Goal: Information Seeking & Learning: Learn about a topic

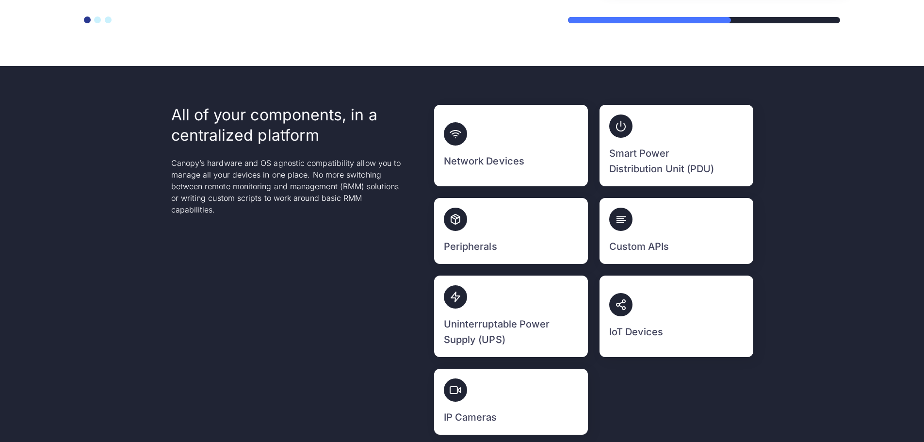
scroll to position [2472, 0]
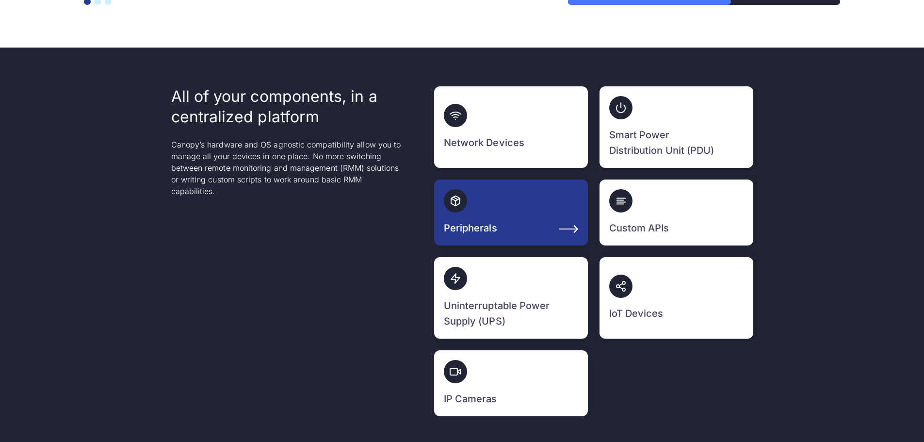
click at [501, 193] on div at bounding box center [511, 200] width 134 height 23
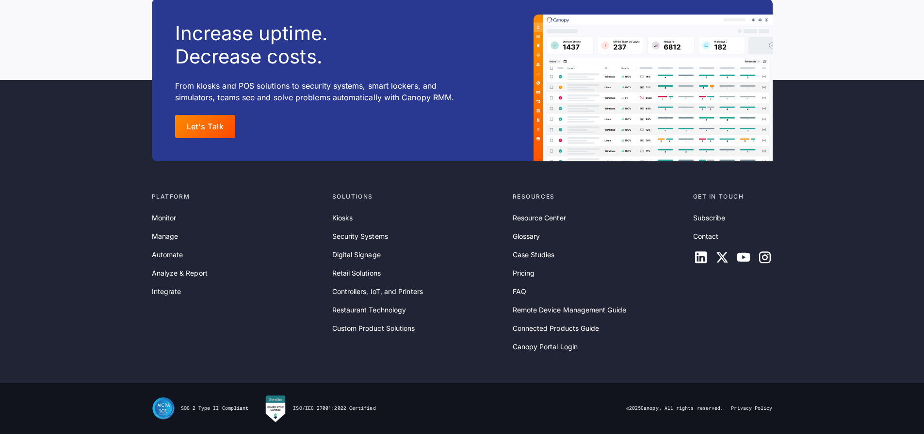
scroll to position [12915, 0]
click at [545, 329] on link "Connected Products Guide" at bounding box center [555, 328] width 87 height 11
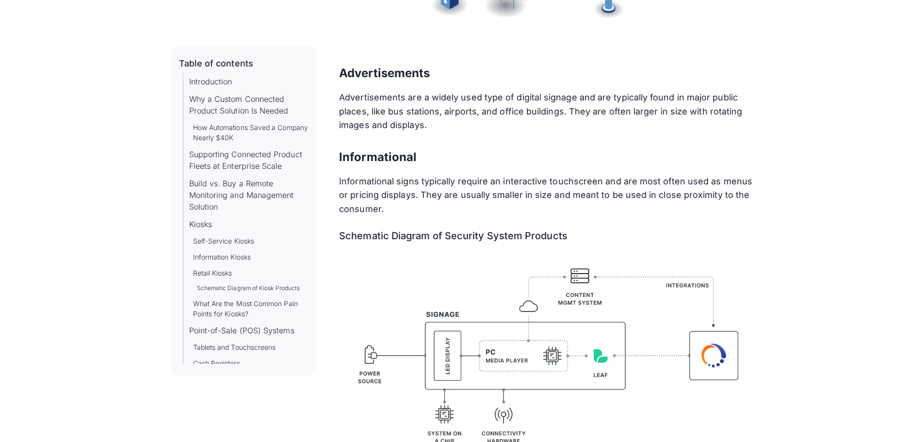
scroll to position [8047, 0]
